Goal: Find specific page/section

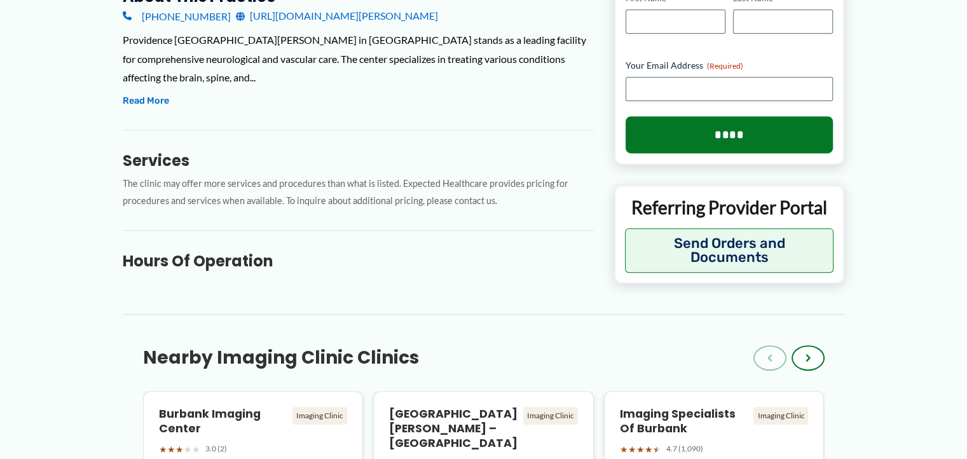
scroll to position [509, 0]
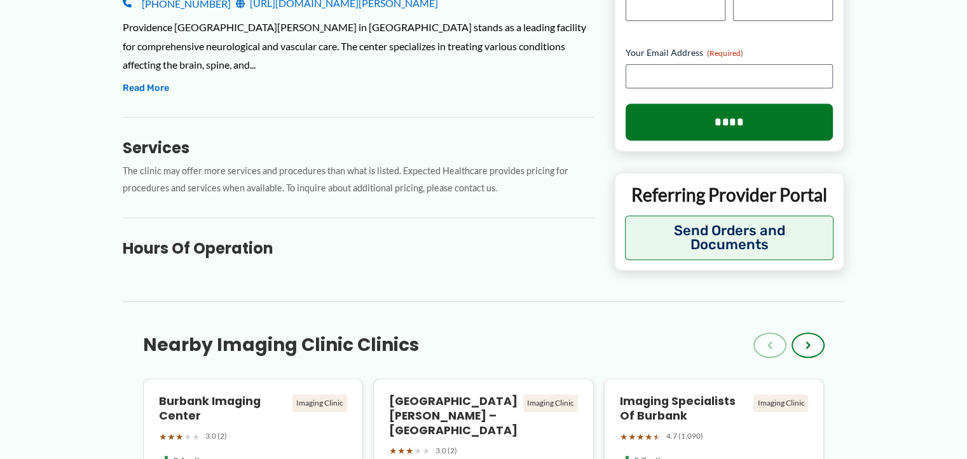
click at [228, 244] on h3 "Hours of Operation" at bounding box center [358, 248] width 471 height 20
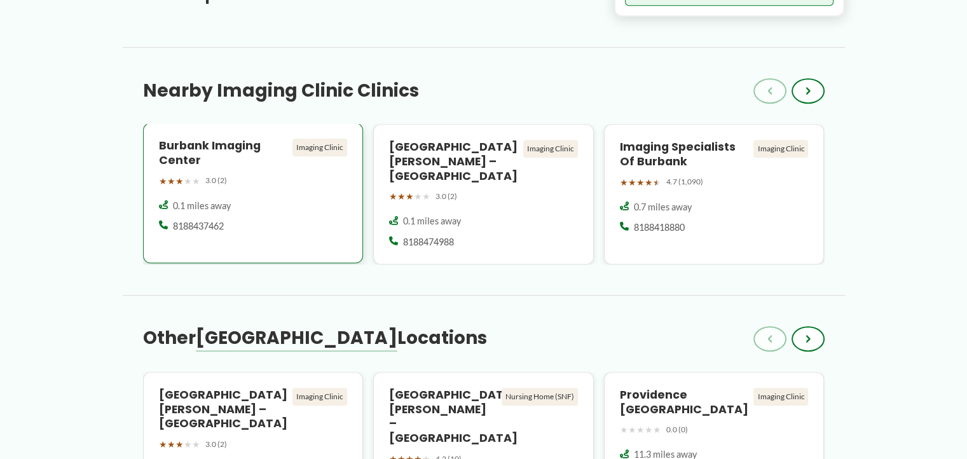
scroll to position [699, 0]
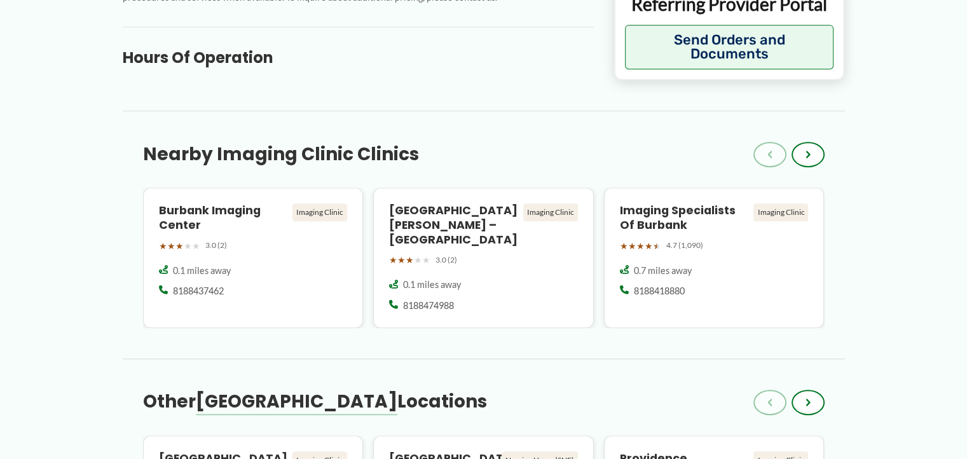
click at [205, 59] on h3 "Hours of Operation" at bounding box center [358, 58] width 471 height 20
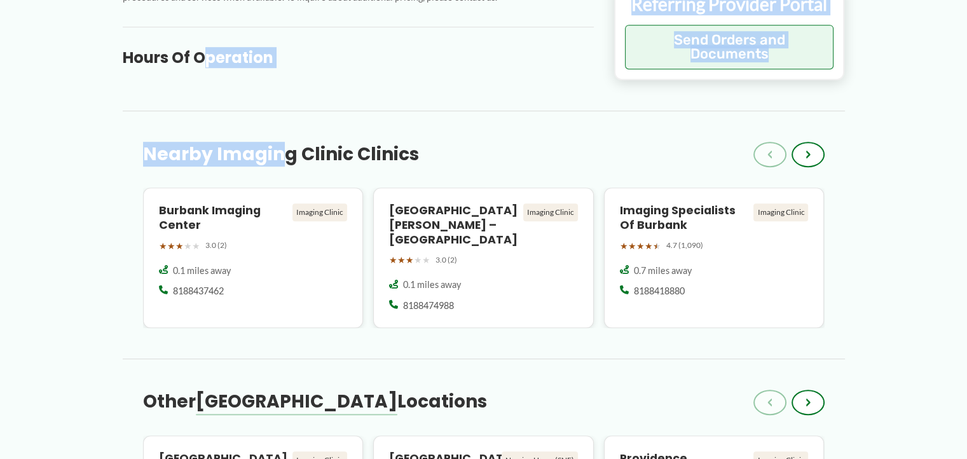
drag, startPoint x: 206, startPoint y: 59, endPoint x: 369, endPoint y: 81, distance: 164.9
click at [298, 81] on div "← Back to Map Providence Saint Joseph Neurovascular Center – Burbank ★ ★ ★ ★ ★ …" at bounding box center [483, 264] width 763 height 1769
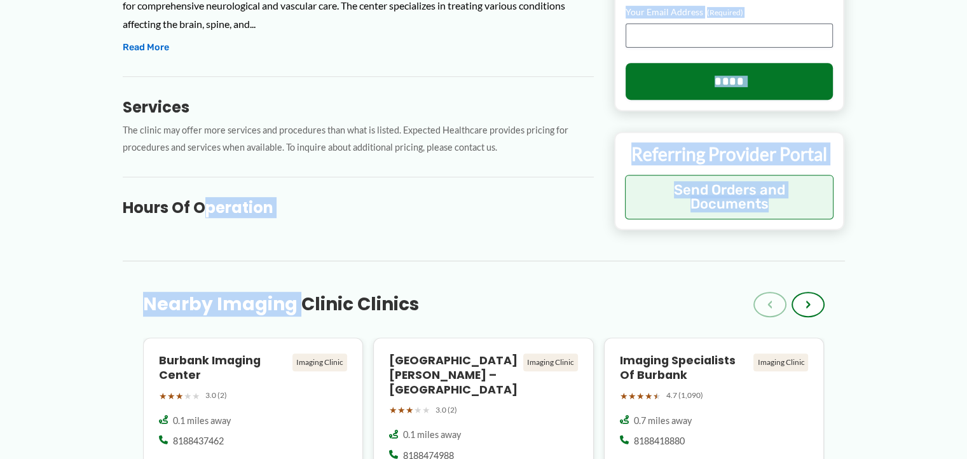
scroll to position [572, 0]
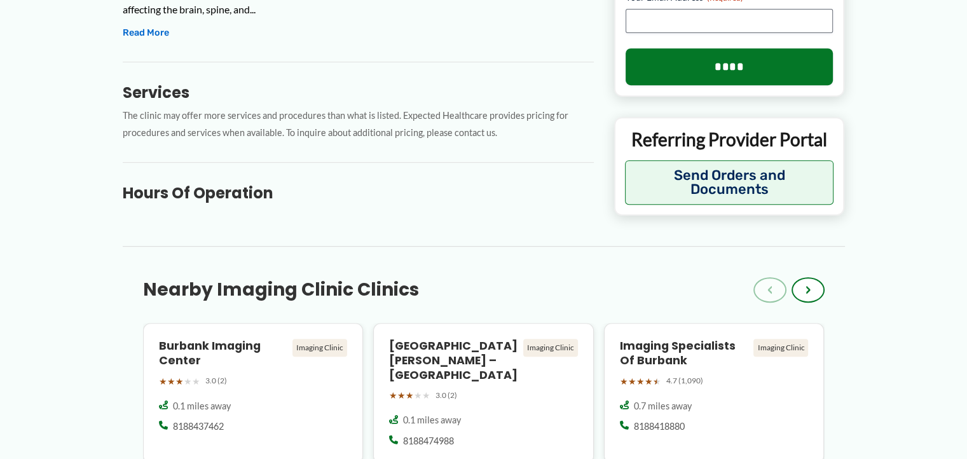
scroll to position [572, 0]
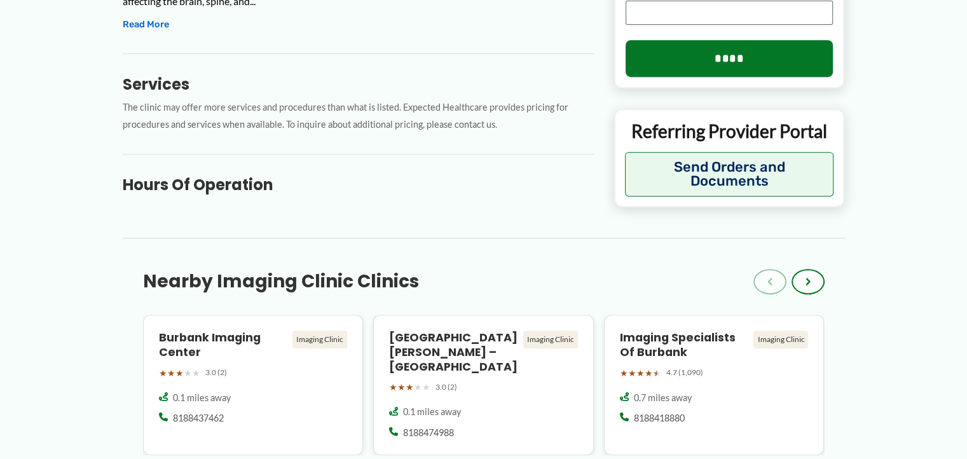
drag, startPoint x: 246, startPoint y: 187, endPoint x: 257, endPoint y: 186, distance: 10.9
click at [254, 186] on h3 "Hours of Operation" at bounding box center [358, 185] width 471 height 20
drag, startPoint x: 264, startPoint y: 184, endPoint x: 441, endPoint y: 201, distance: 177.5
